Goal: Task Accomplishment & Management: Manage account settings

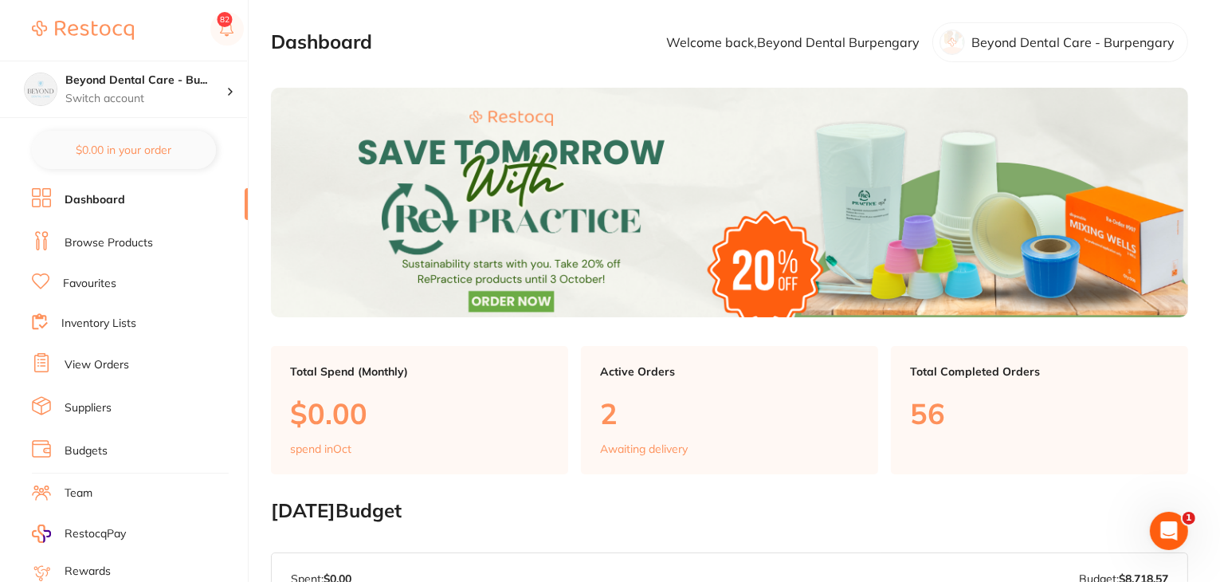
click at [76, 443] on link "Budgets" at bounding box center [86, 451] width 43 height 16
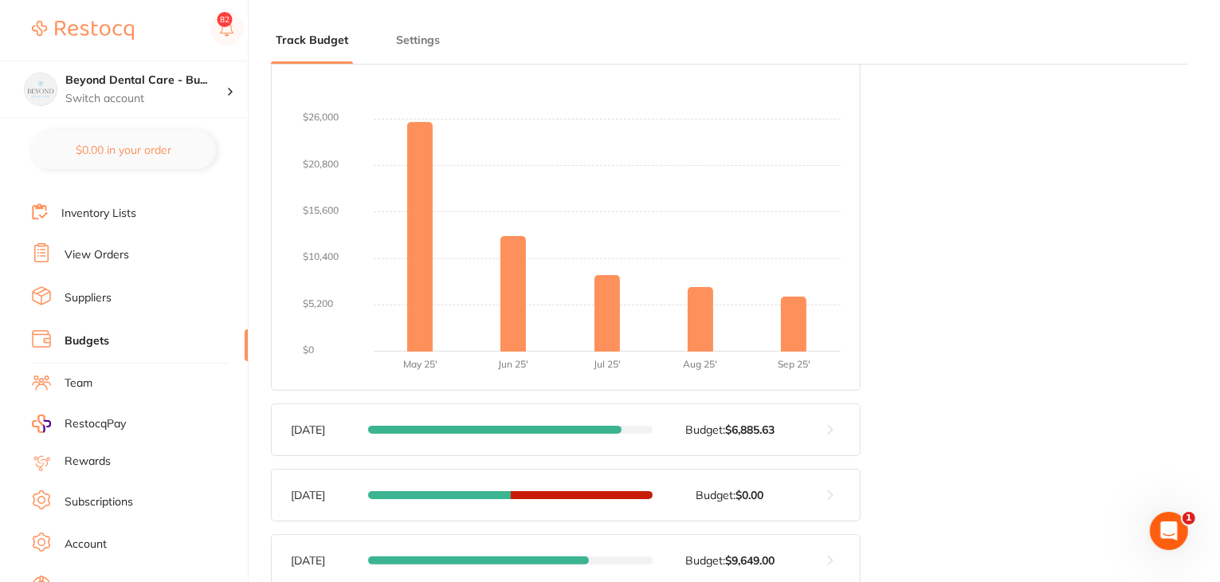
scroll to position [160, 0]
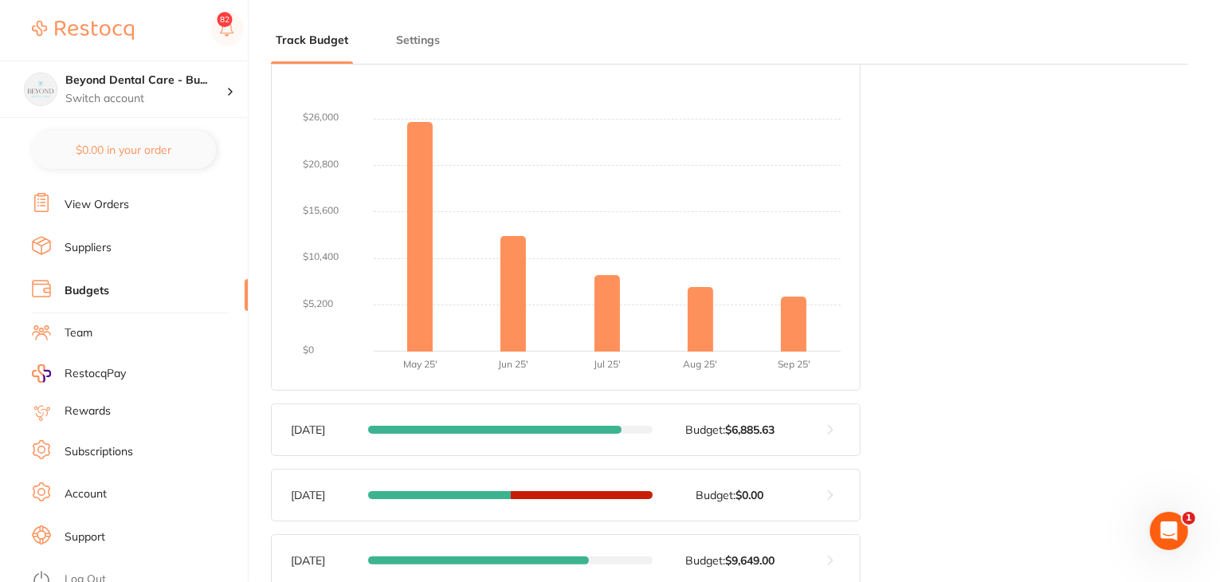
click at [84, 571] on link "Log Out" at bounding box center [85, 579] width 41 height 16
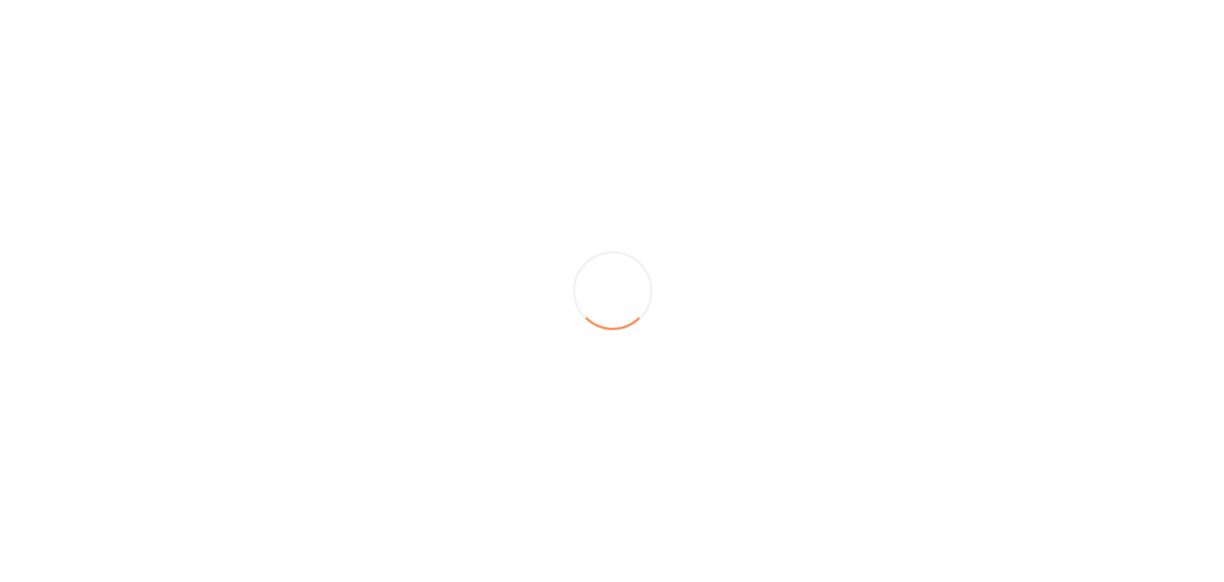
scroll to position [0, 0]
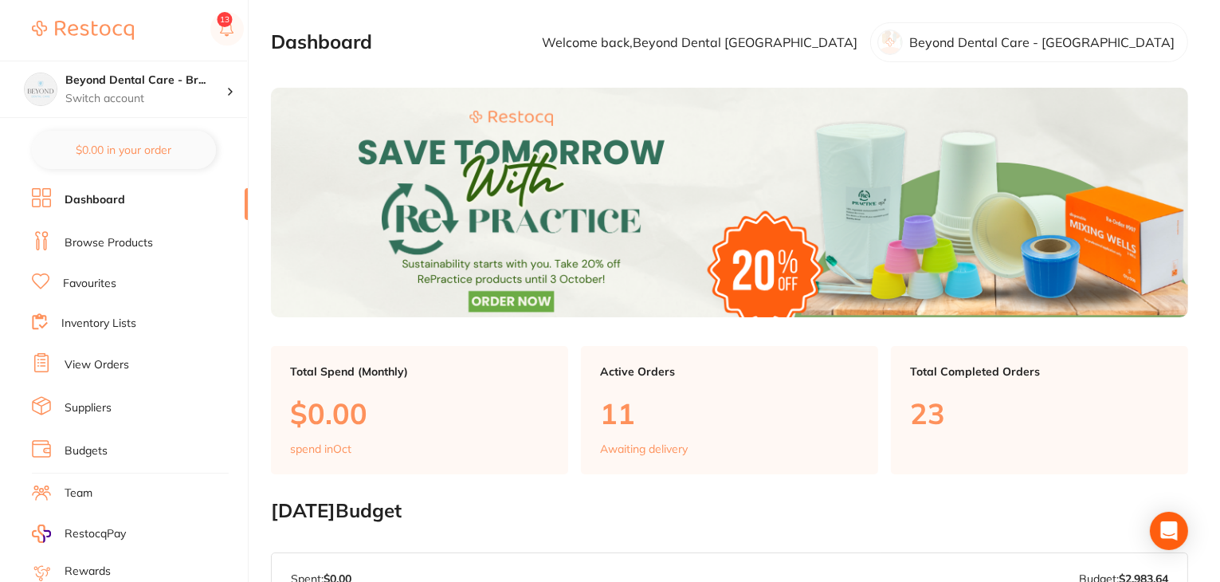
click at [89, 443] on link "Budgets" at bounding box center [86, 451] width 43 height 16
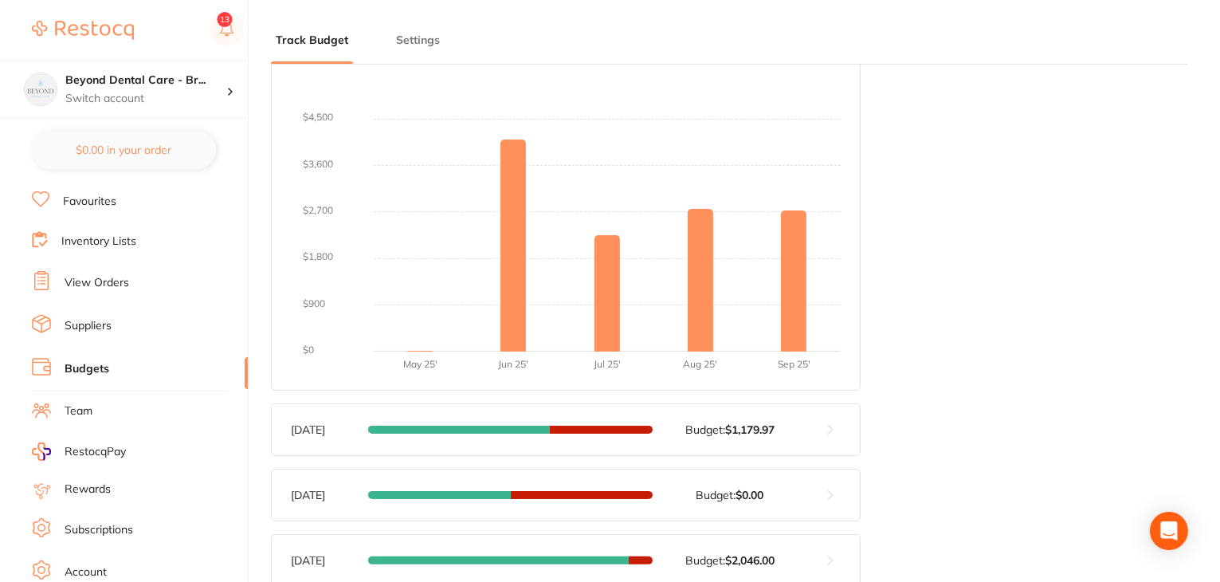
scroll to position [160, 0]
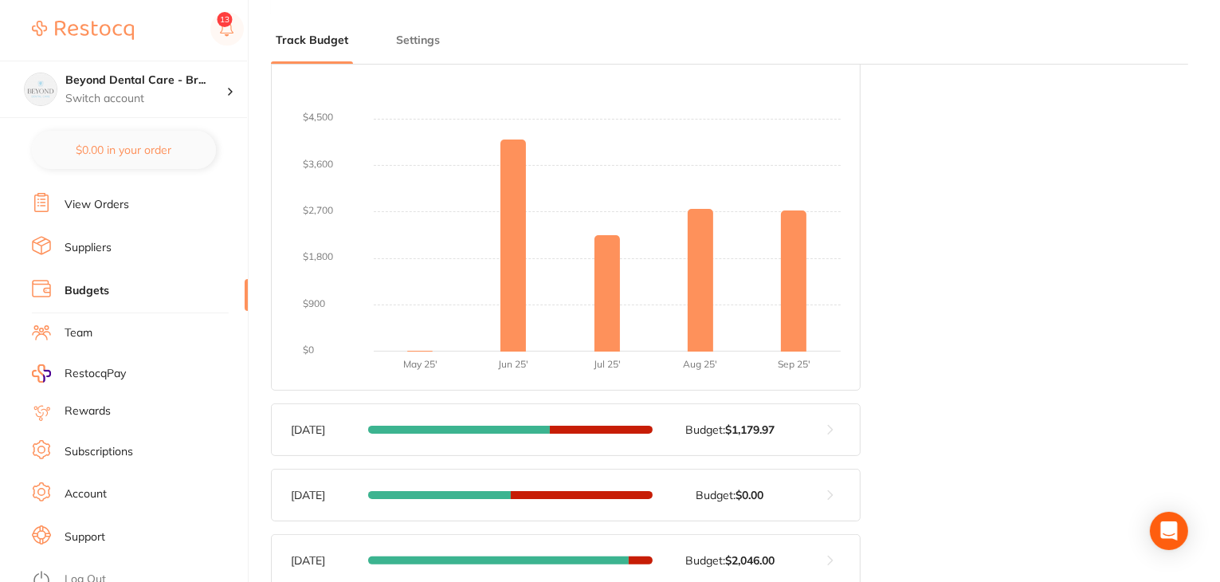
click at [85, 571] on link "Log Out" at bounding box center [85, 579] width 41 height 16
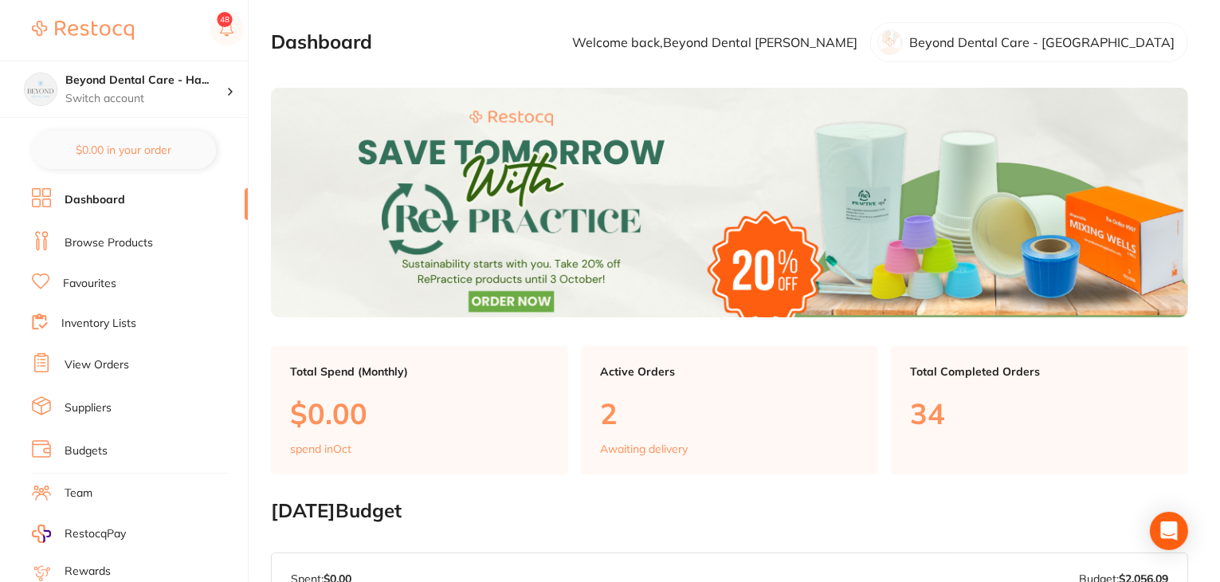
click at [99, 446] on link "Budgets" at bounding box center [86, 451] width 43 height 16
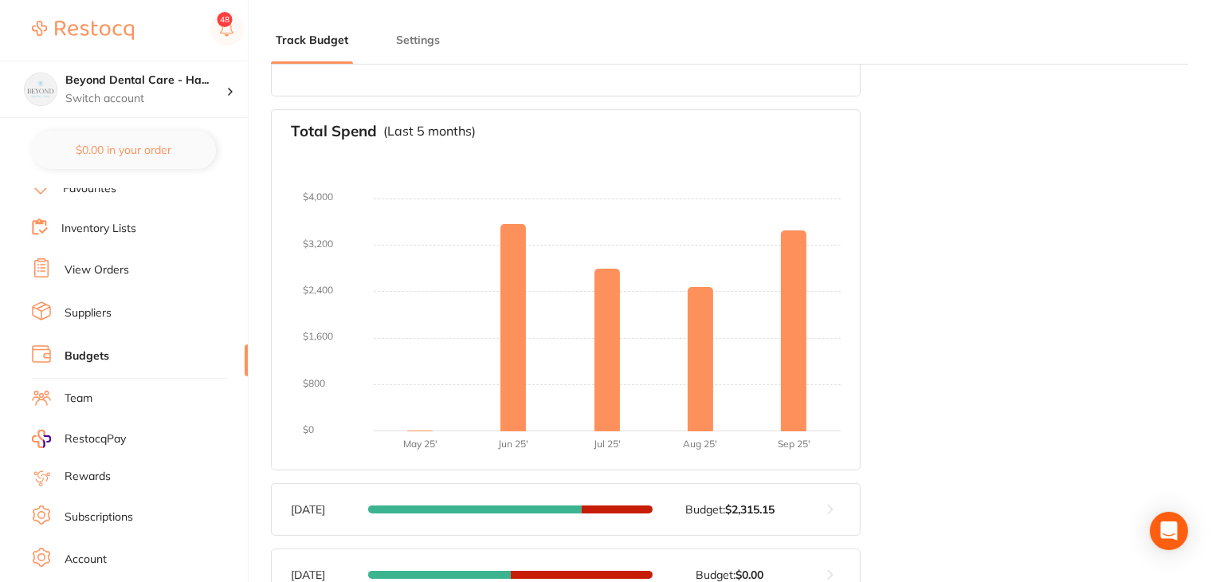
scroll to position [160, 0]
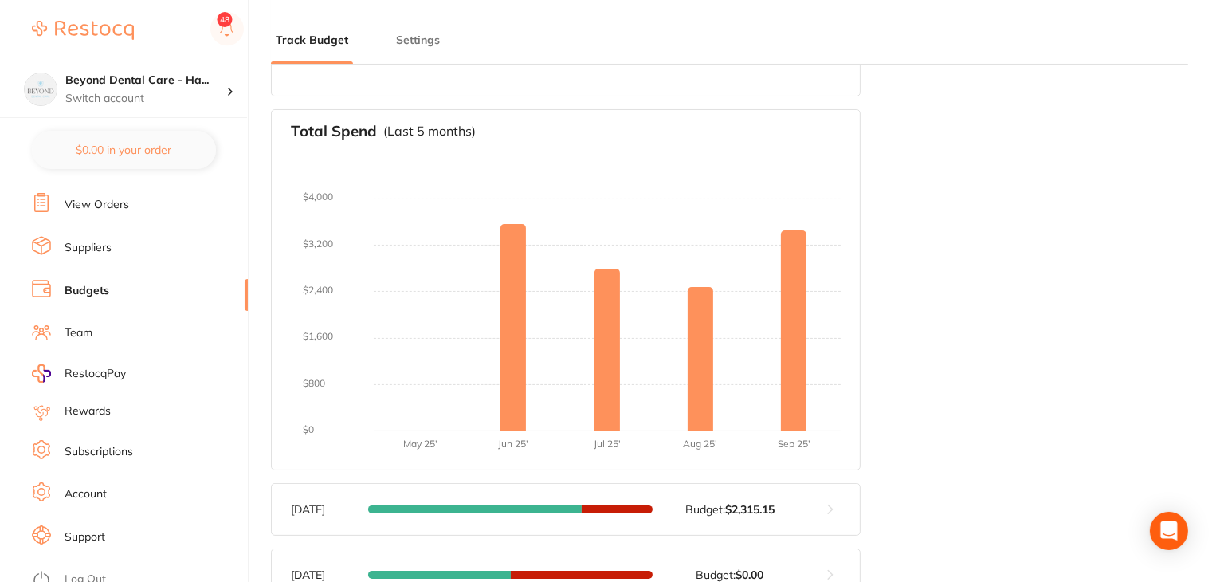
click at [83, 571] on link "Log Out" at bounding box center [85, 579] width 41 height 16
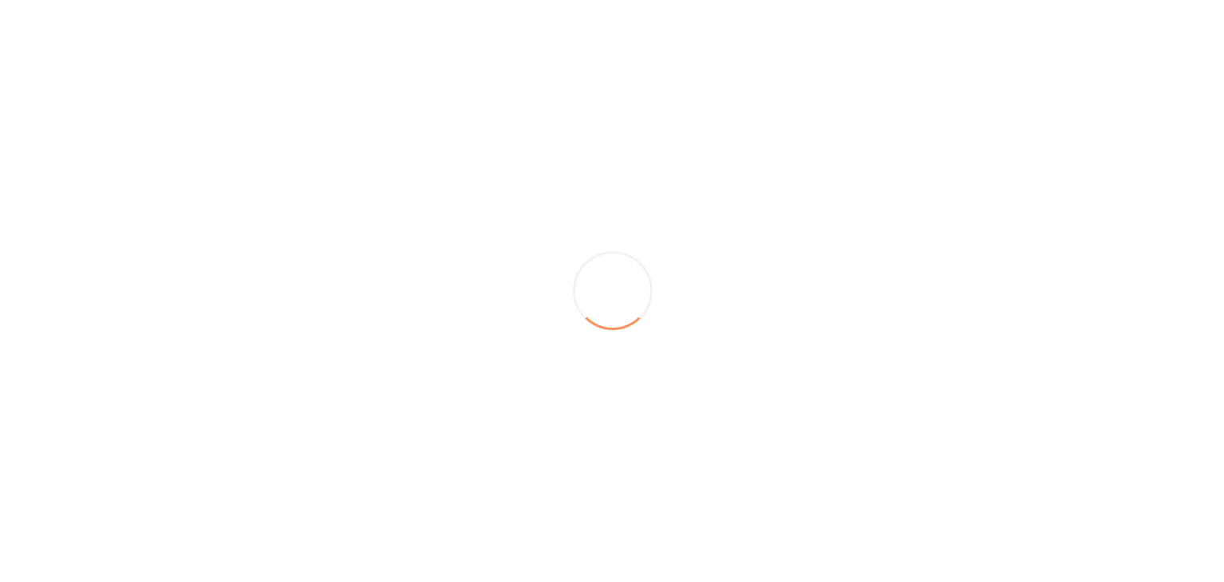
scroll to position [0, 0]
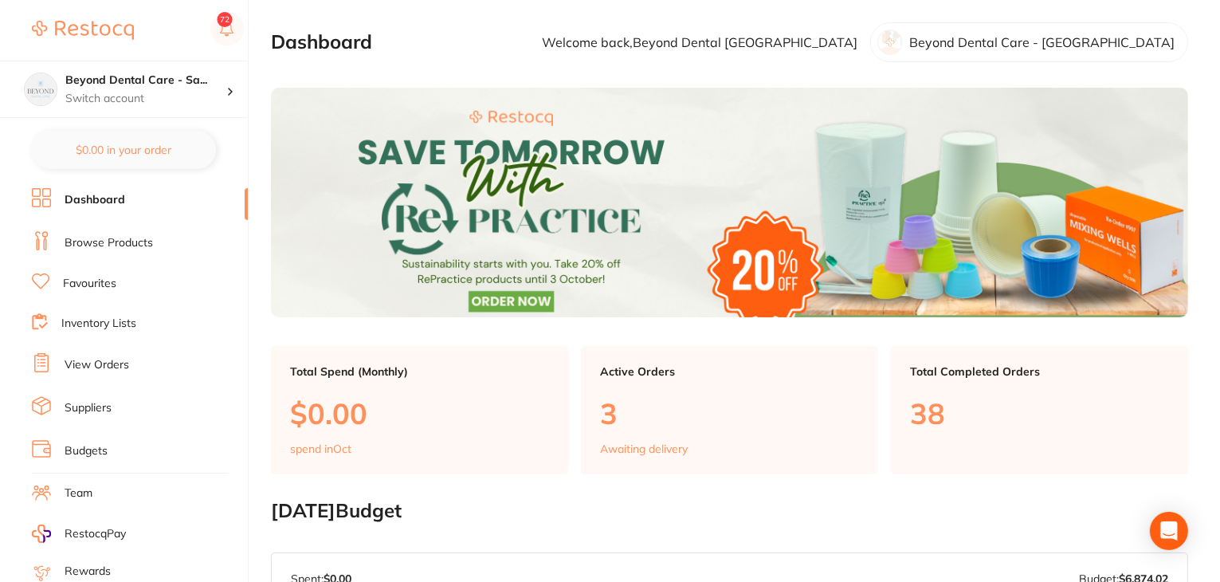
click at [83, 443] on link "Budgets" at bounding box center [86, 451] width 43 height 16
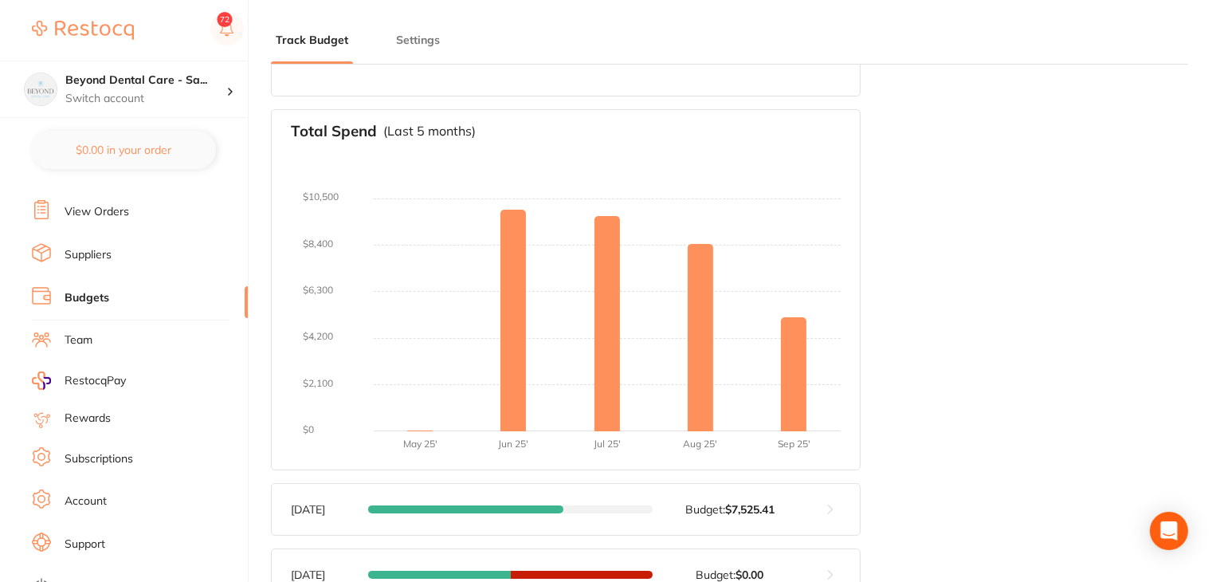
scroll to position [160, 0]
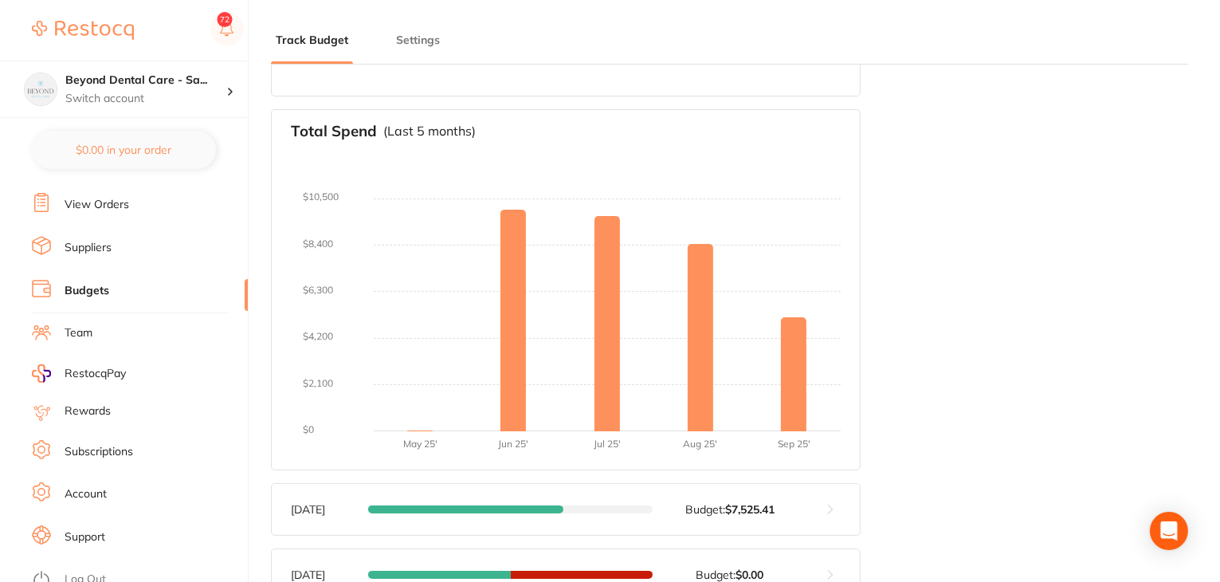
click at [76, 572] on link "Log Out" at bounding box center [85, 579] width 41 height 16
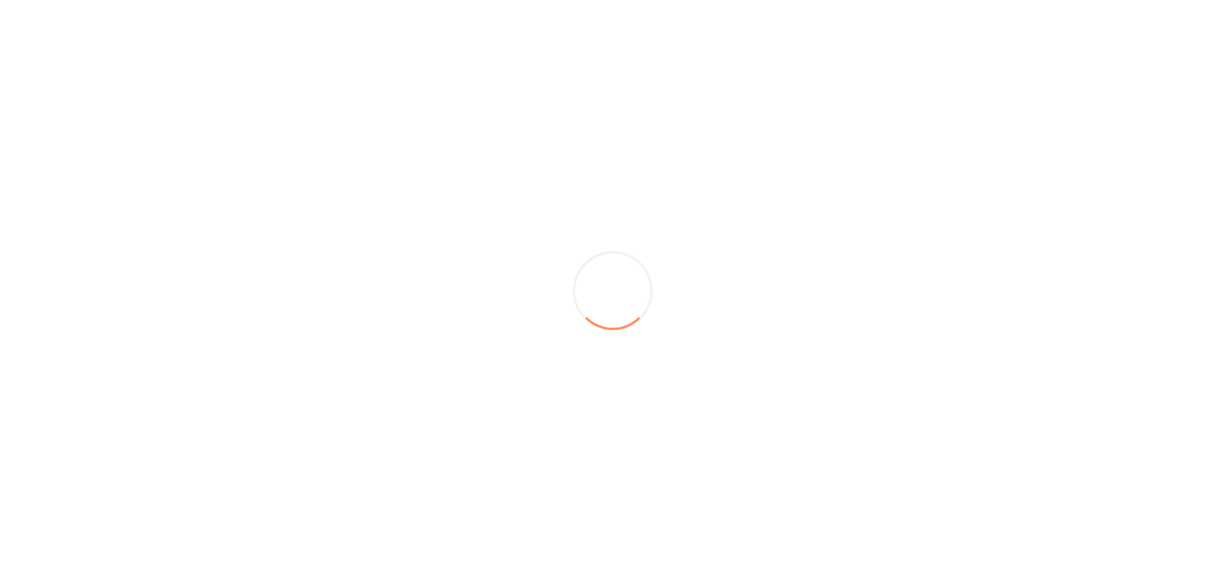
scroll to position [0, 0]
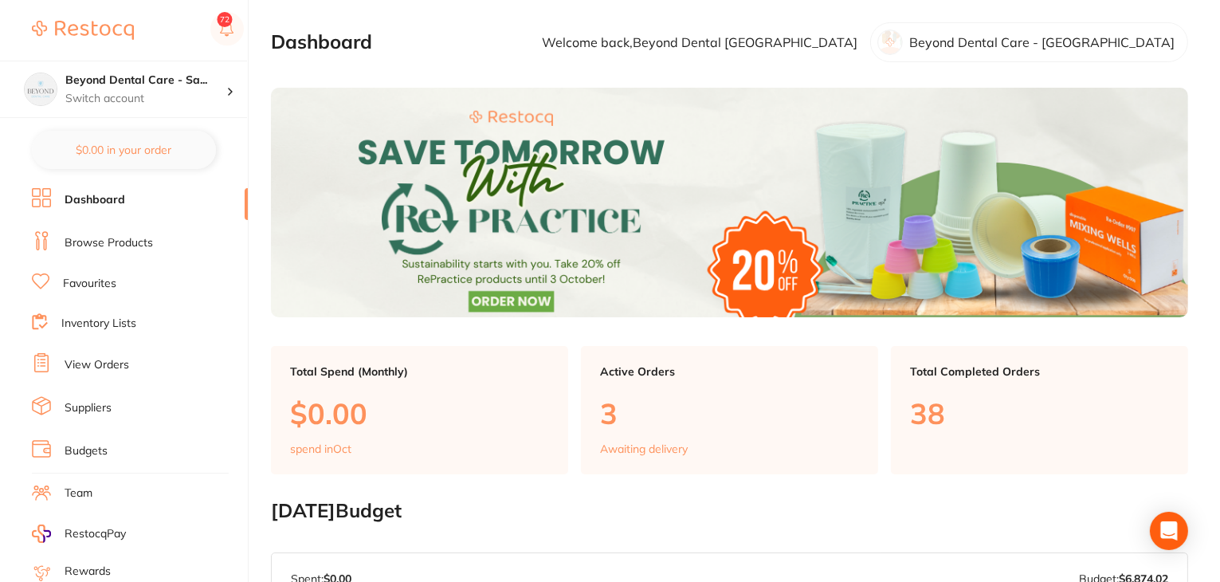
click at [98, 449] on link "Budgets" at bounding box center [86, 451] width 43 height 16
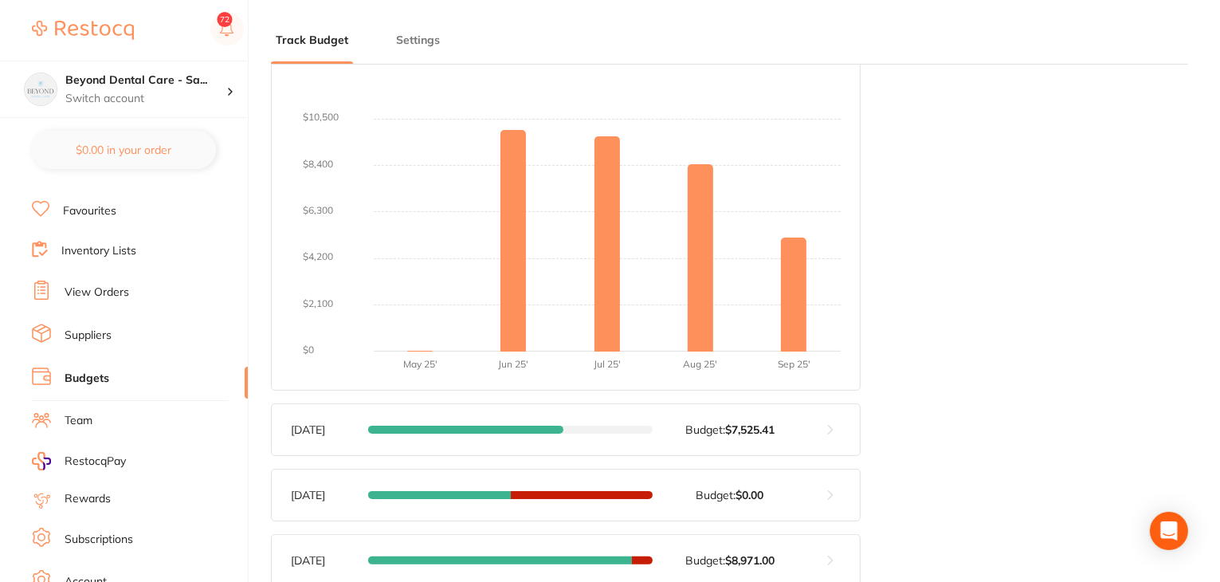
scroll to position [160, 0]
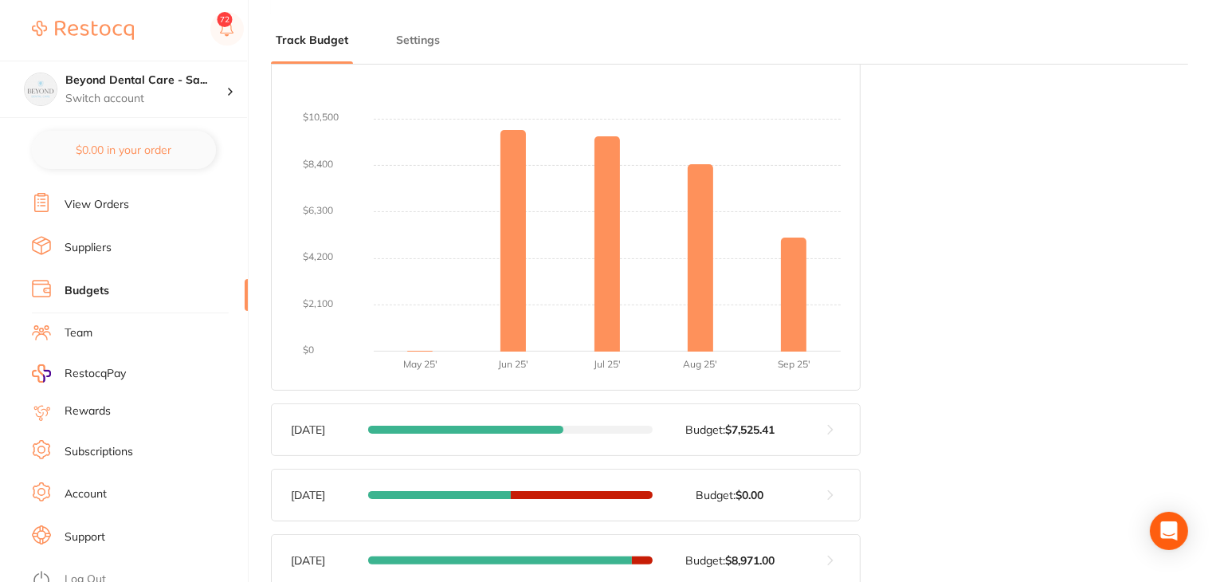
click at [80, 571] on link "Log Out" at bounding box center [85, 579] width 41 height 16
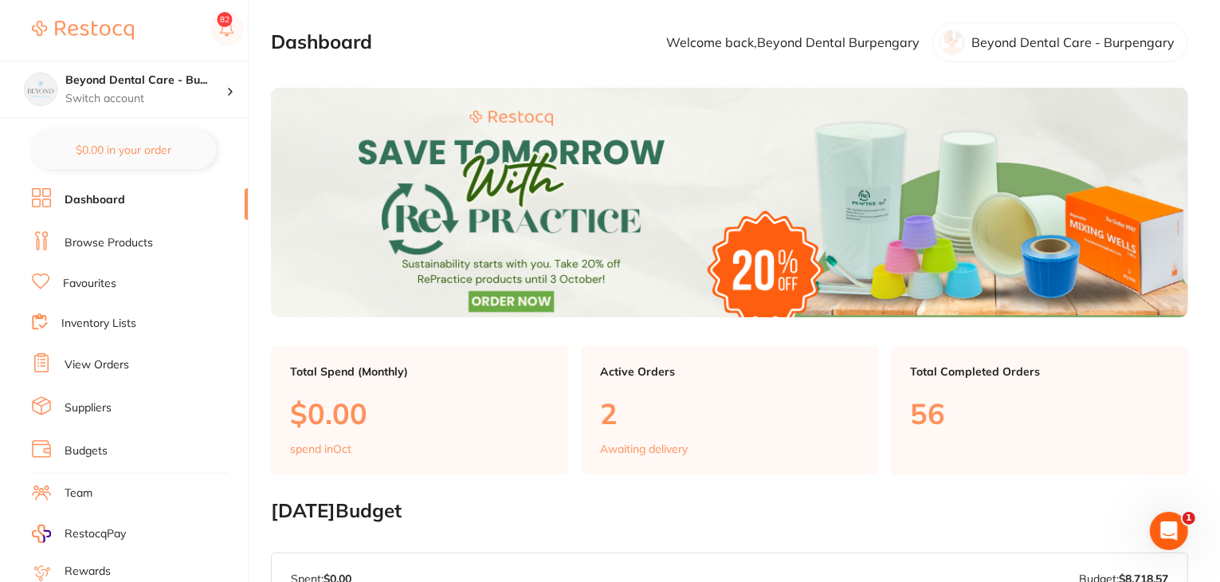
click at [90, 445] on link "Budgets" at bounding box center [86, 451] width 43 height 16
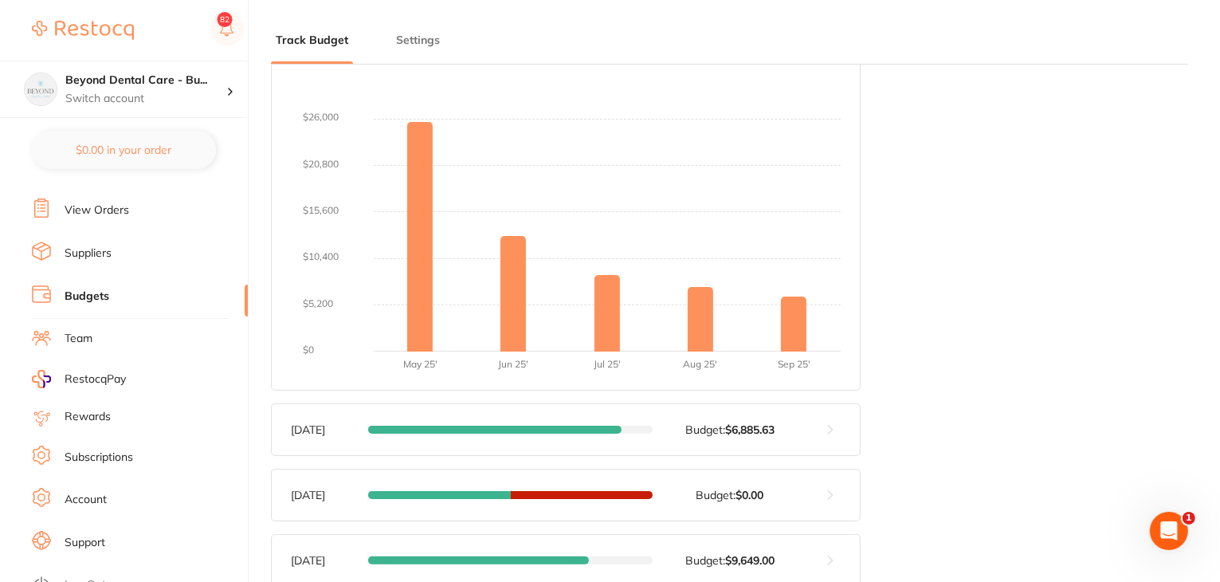
scroll to position [160, 0]
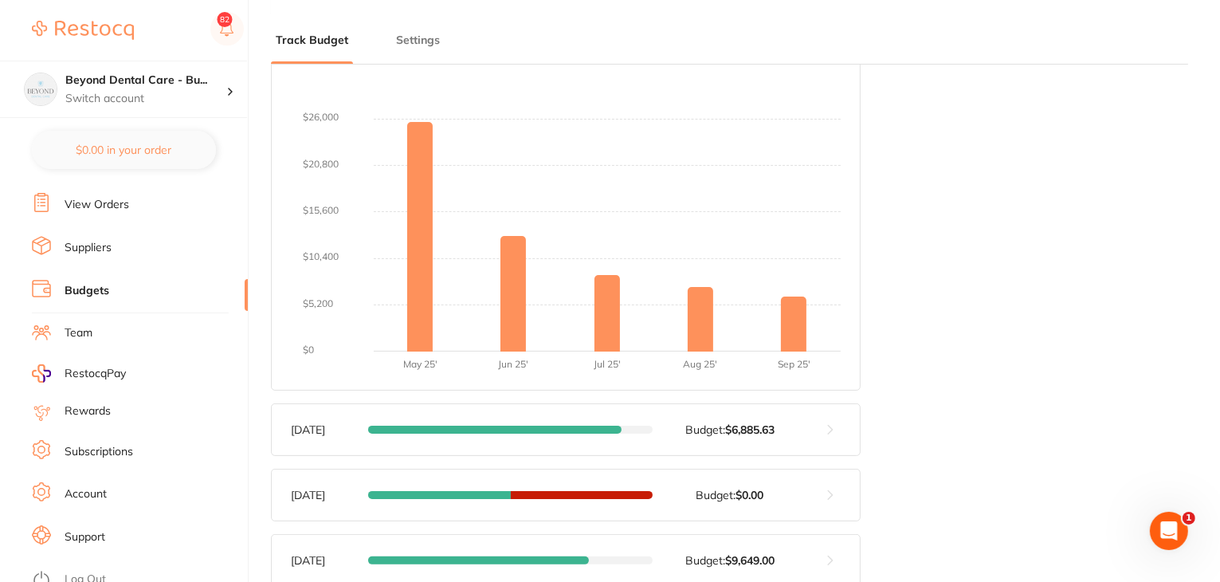
click at [82, 571] on link "Log Out" at bounding box center [85, 579] width 41 height 16
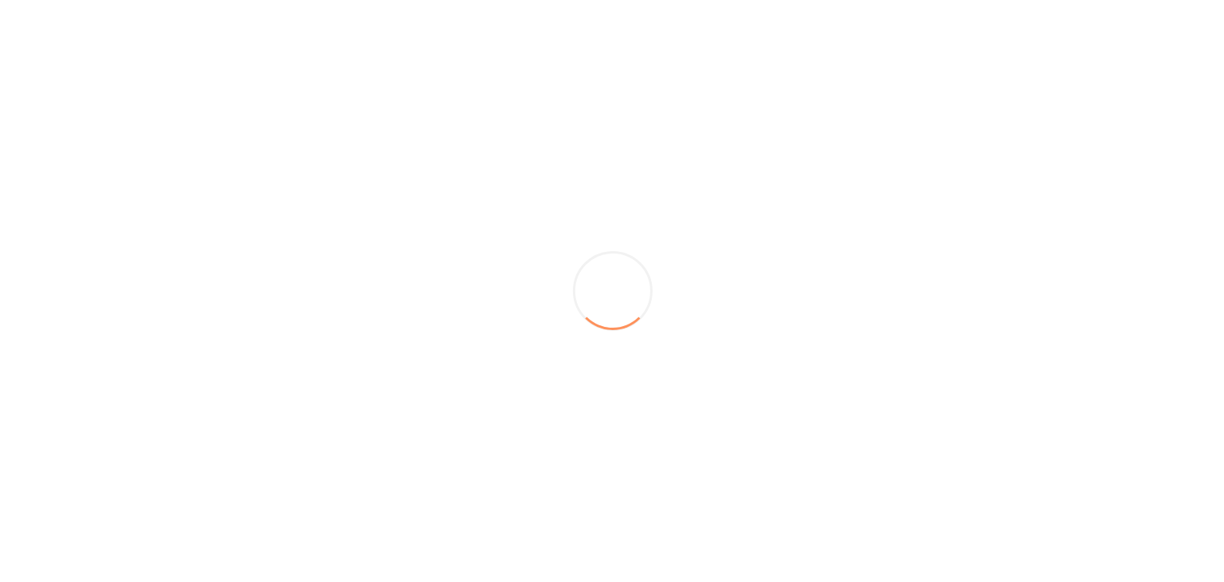
scroll to position [0, 0]
